Goal: Use online tool/utility: Use online tool/utility

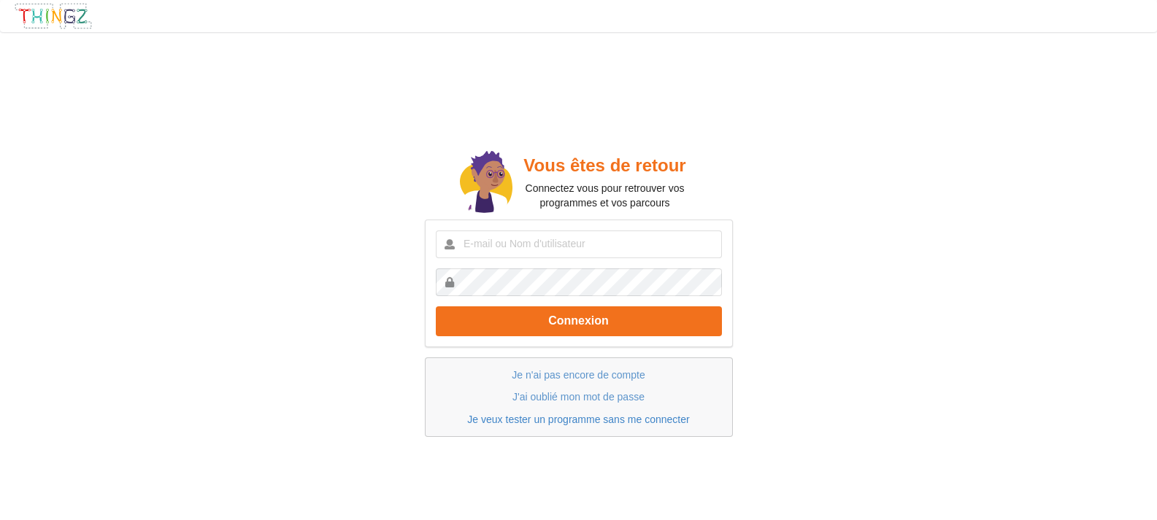
click at [576, 423] on link "Je veux tester un programme sans me connecter" at bounding box center [578, 420] width 222 height 12
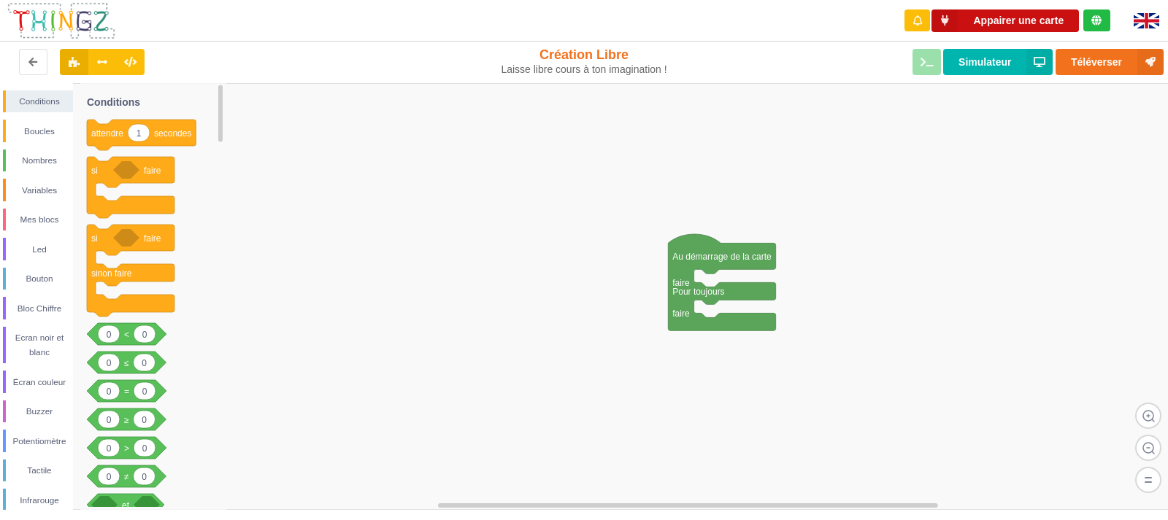
click at [1041, 26] on button "Appairer une carte" at bounding box center [1004, 20] width 147 height 23
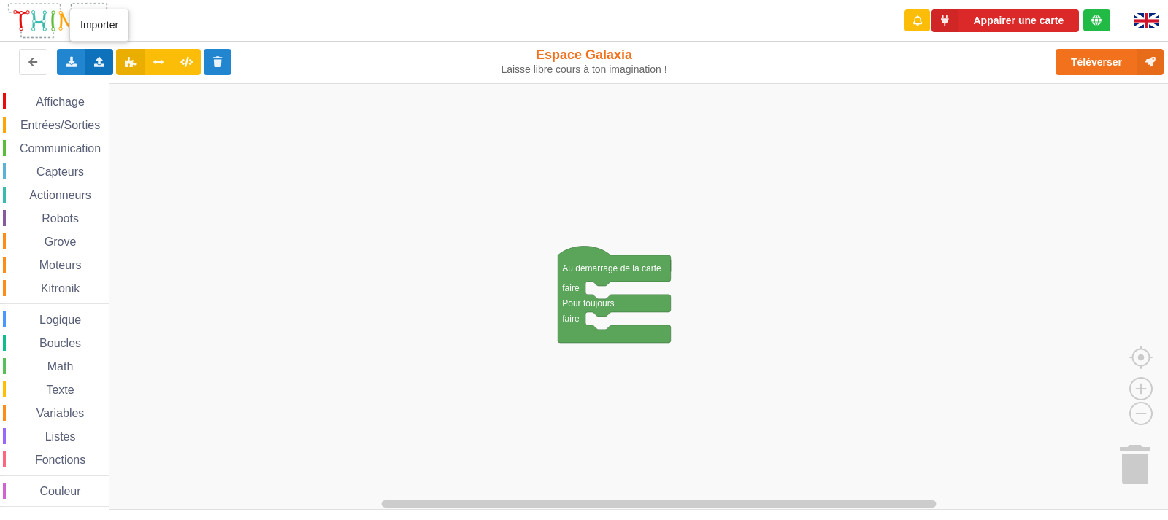
click at [96, 61] on icon at bounding box center [99, 61] width 12 height 9
click at [160, 91] on span "Importer un assemblage de blocs" at bounding box center [201, 89] width 151 height 12
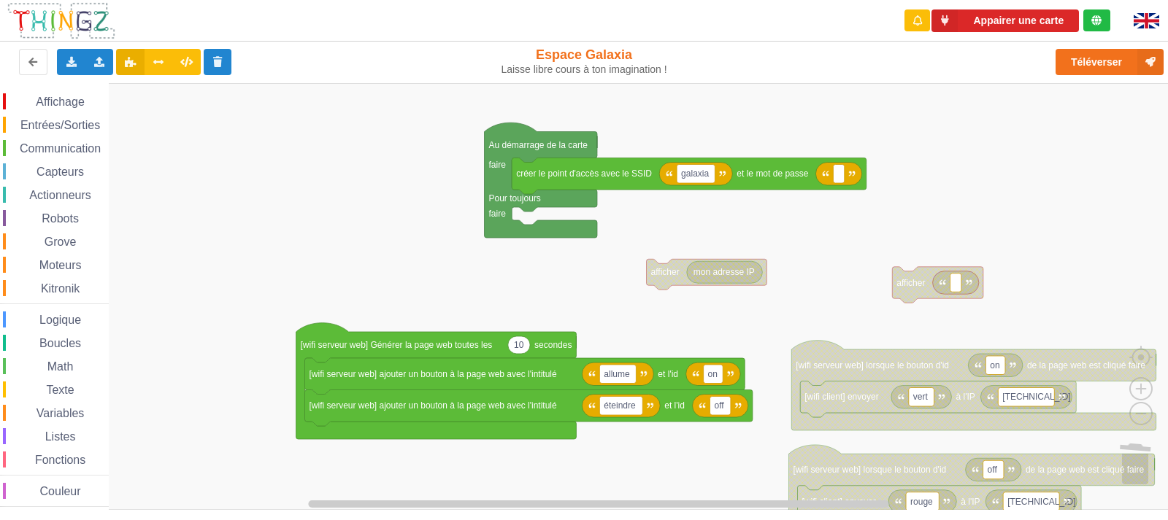
click at [821, 300] on div "Affichage Entrées/Sorties Communication Capteurs Actionneurs Robots Grove Moteu…" at bounding box center [589, 296] width 1178 height 427
click at [1022, 30] on button "Appairer une carte" at bounding box center [1004, 20] width 147 height 23
click at [1009, 13] on button "Appairer une carte" at bounding box center [1004, 20] width 147 height 23
click at [1034, 26] on div "Connecté à la carte" at bounding box center [1016, 20] width 93 height 10
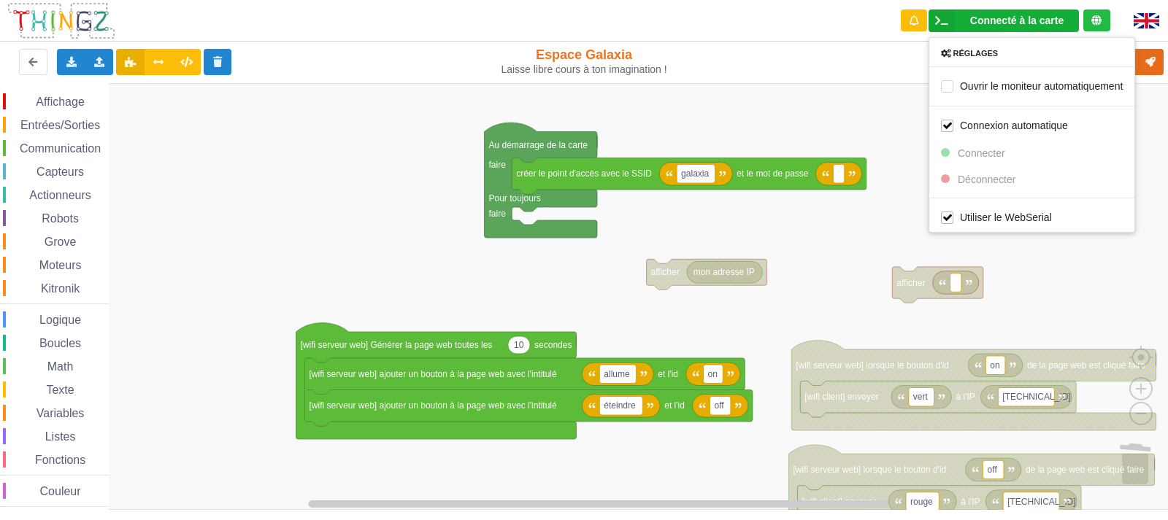
click at [878, 107] on rect "Espace de travail de Blocky" at bounding box center [589, 296] width 1178 height 427
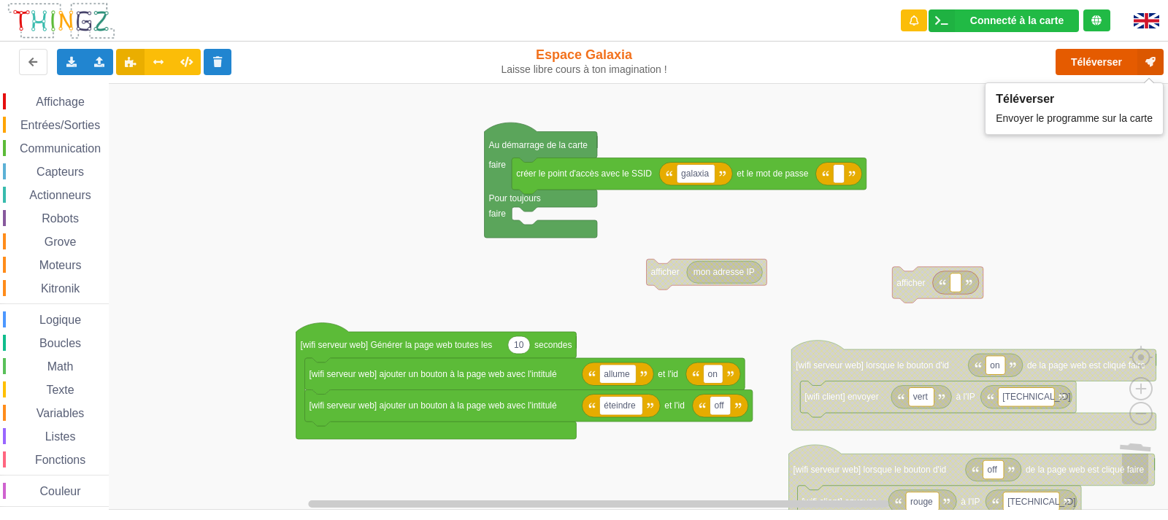
click at [1098, 58] on button "Téléverser" at bounding box center [1109, 62] width 108 height 26
